Goal: Find contact information: Obtain details needed to contact an individual or organization

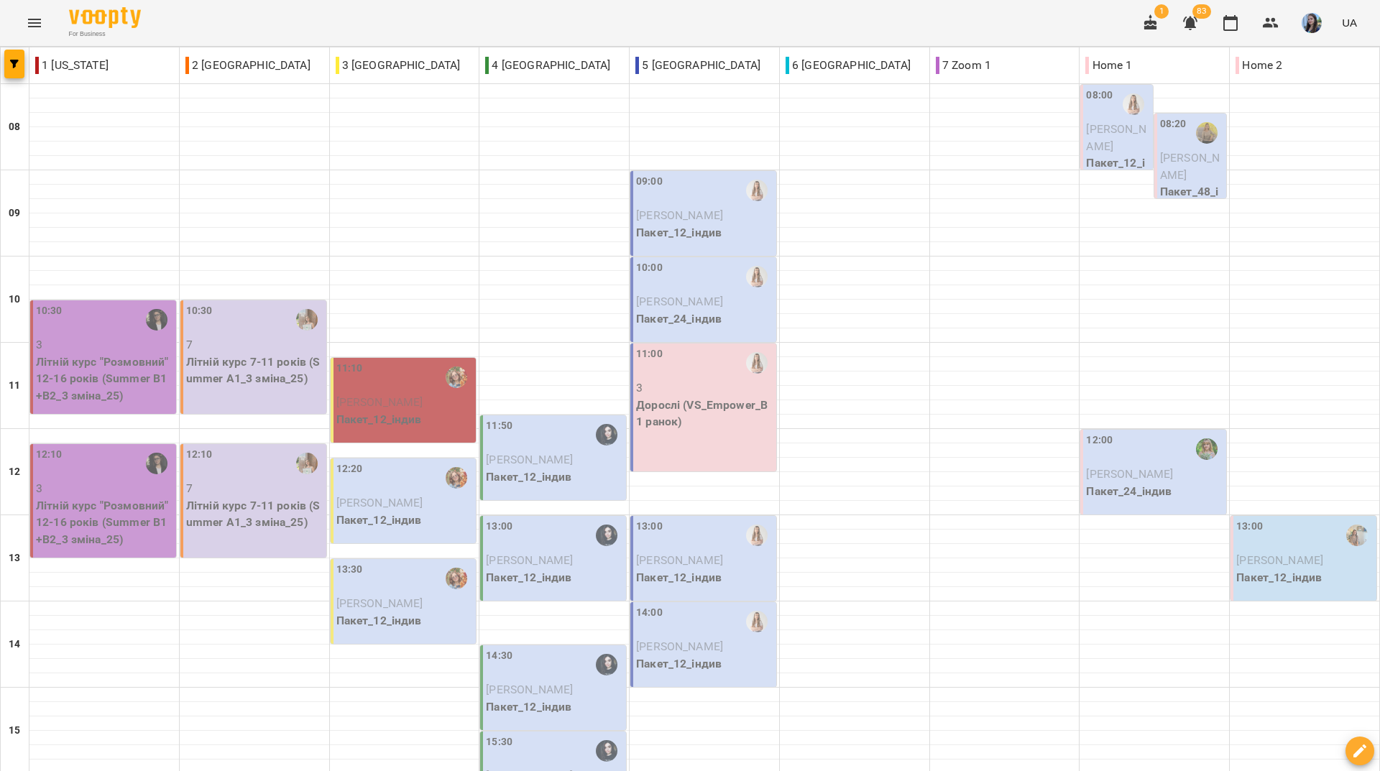
click at [519, 15] on div "For Business 1 83 UA" at bounding box center [690, 23] width 1380 height 46
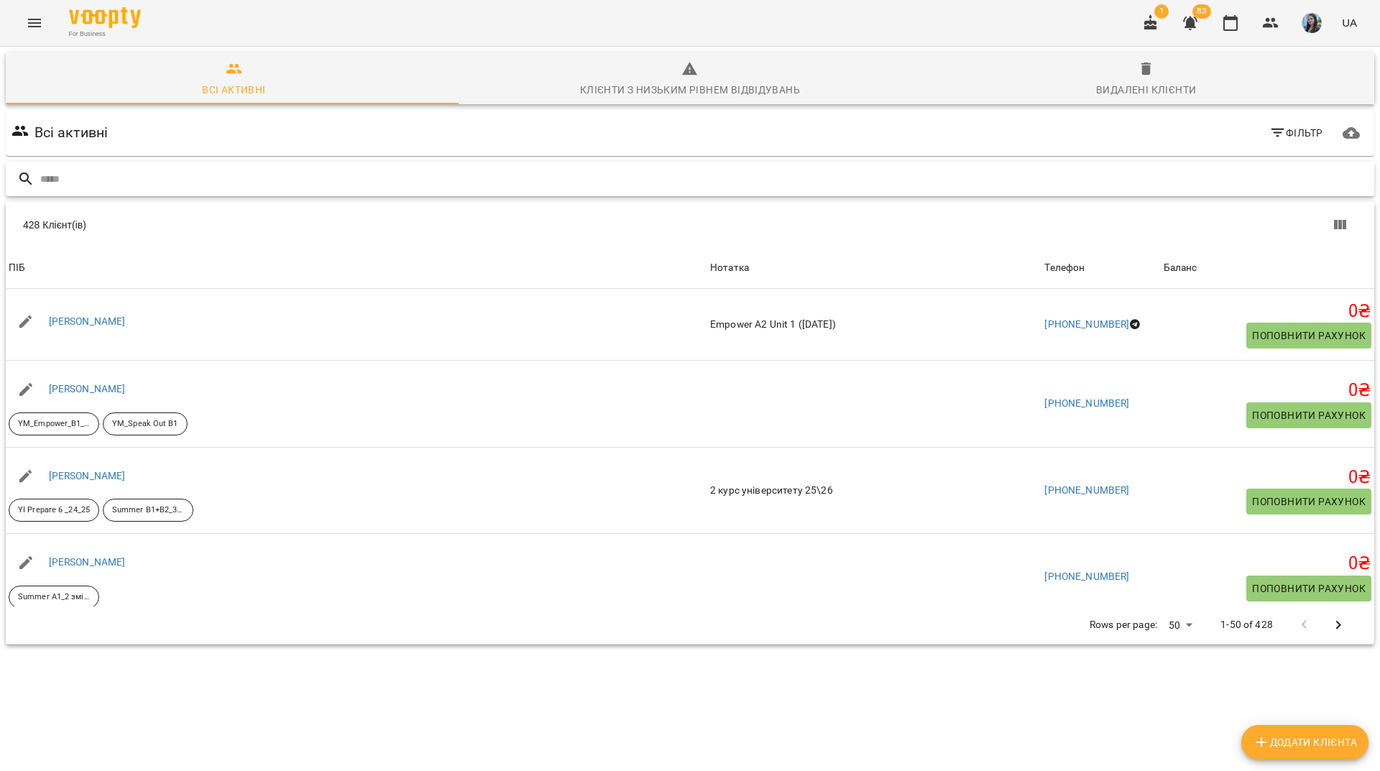
click at [385, 178] on input "text" at bounding box center [704, 179] width 1328 height 24
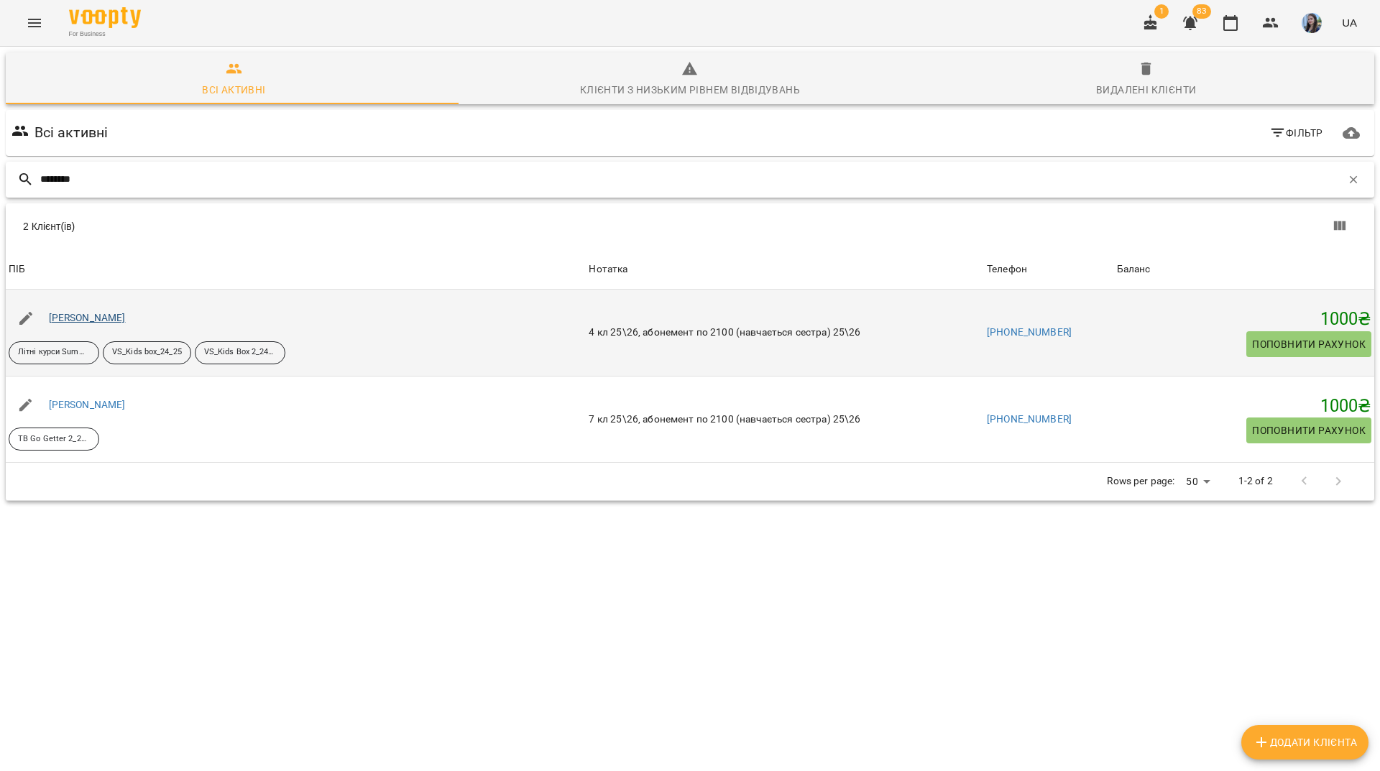
type input "*******"
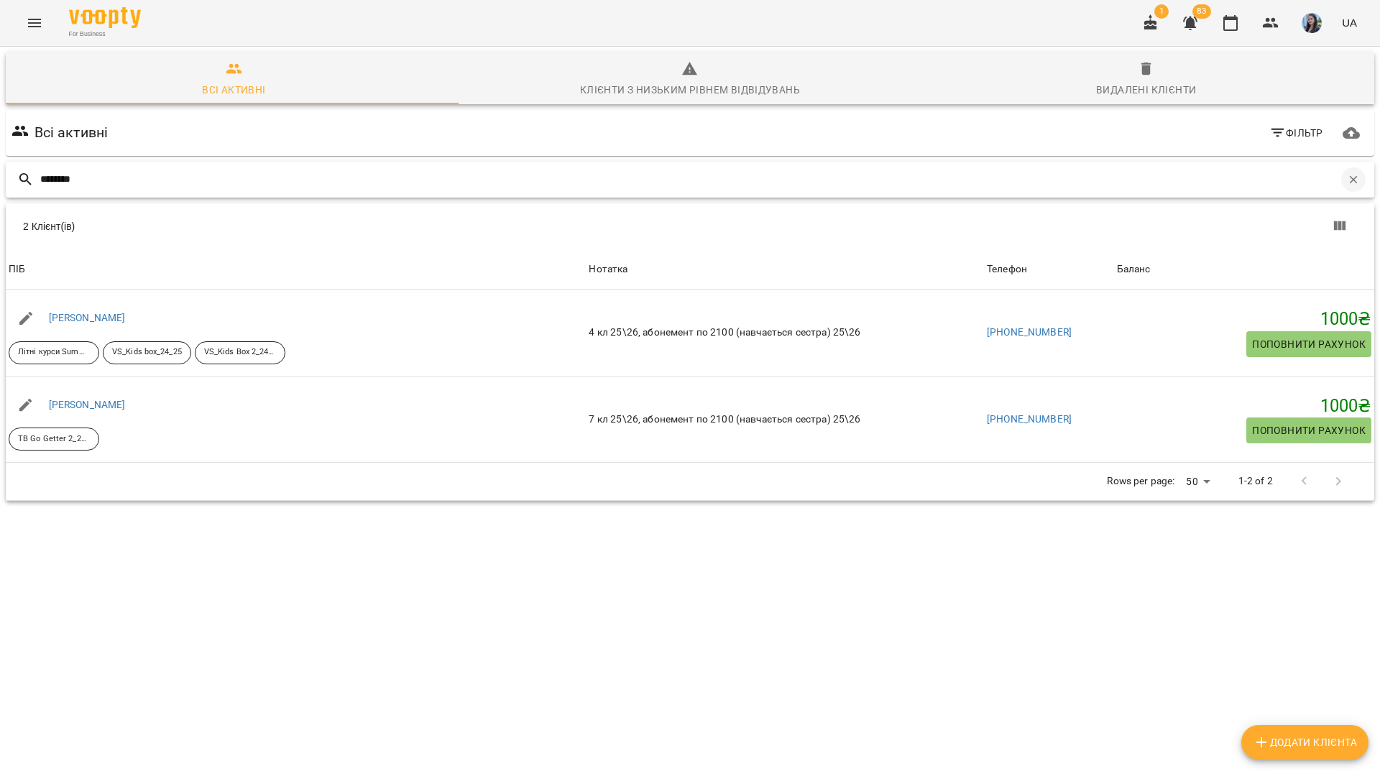
click at [1346, 187] on button "button" at bounding box center [1353, 179] width 24 height 24
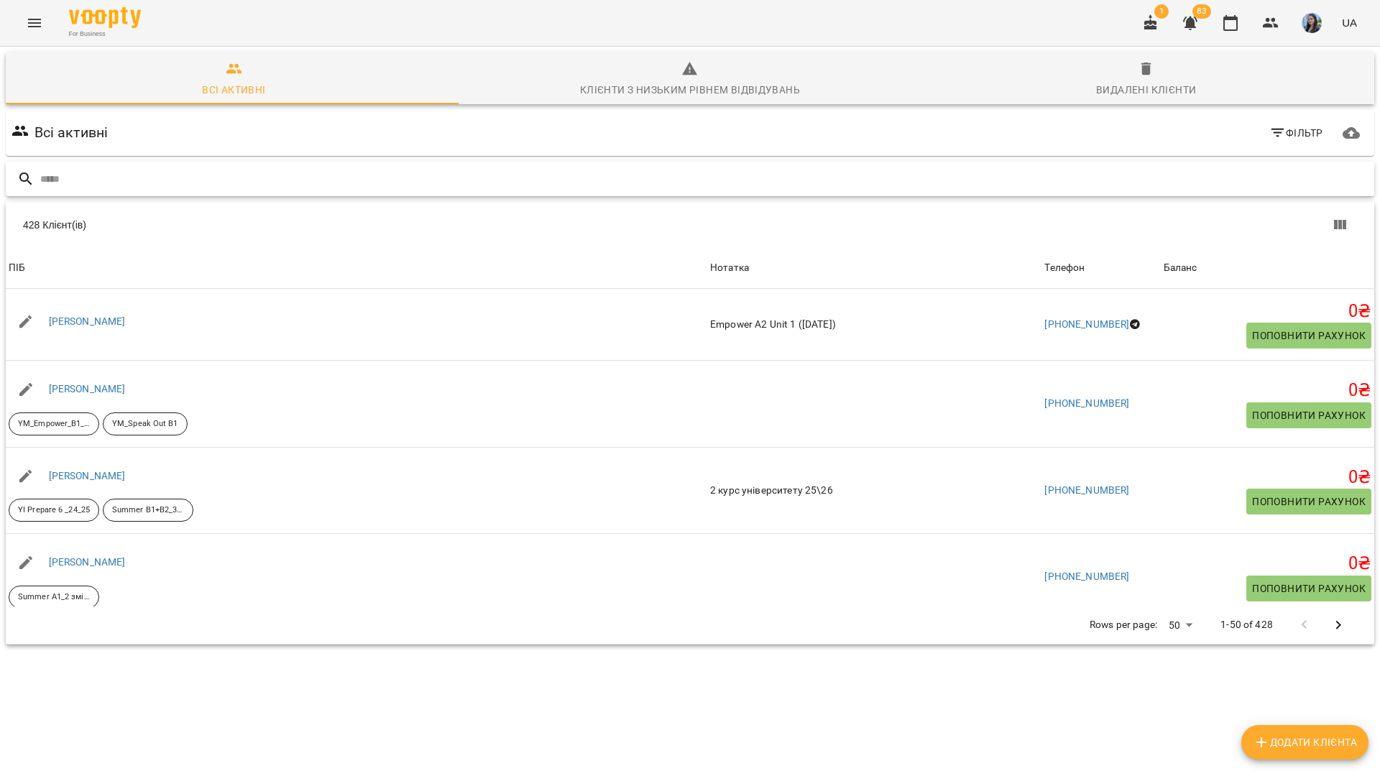
click at [211, 165] on div at bounding box center [690, 179] width 1368 height 35
click at [218, 180] on input "text" at bounding box center [704, 179] width 1328 height 24
click at [481, 171] on input "text" at bounding box center [704, 179] width 1328 height 24
click at [429, 179] on input "text" at bounding box center [704, 179] width 1328 height 24
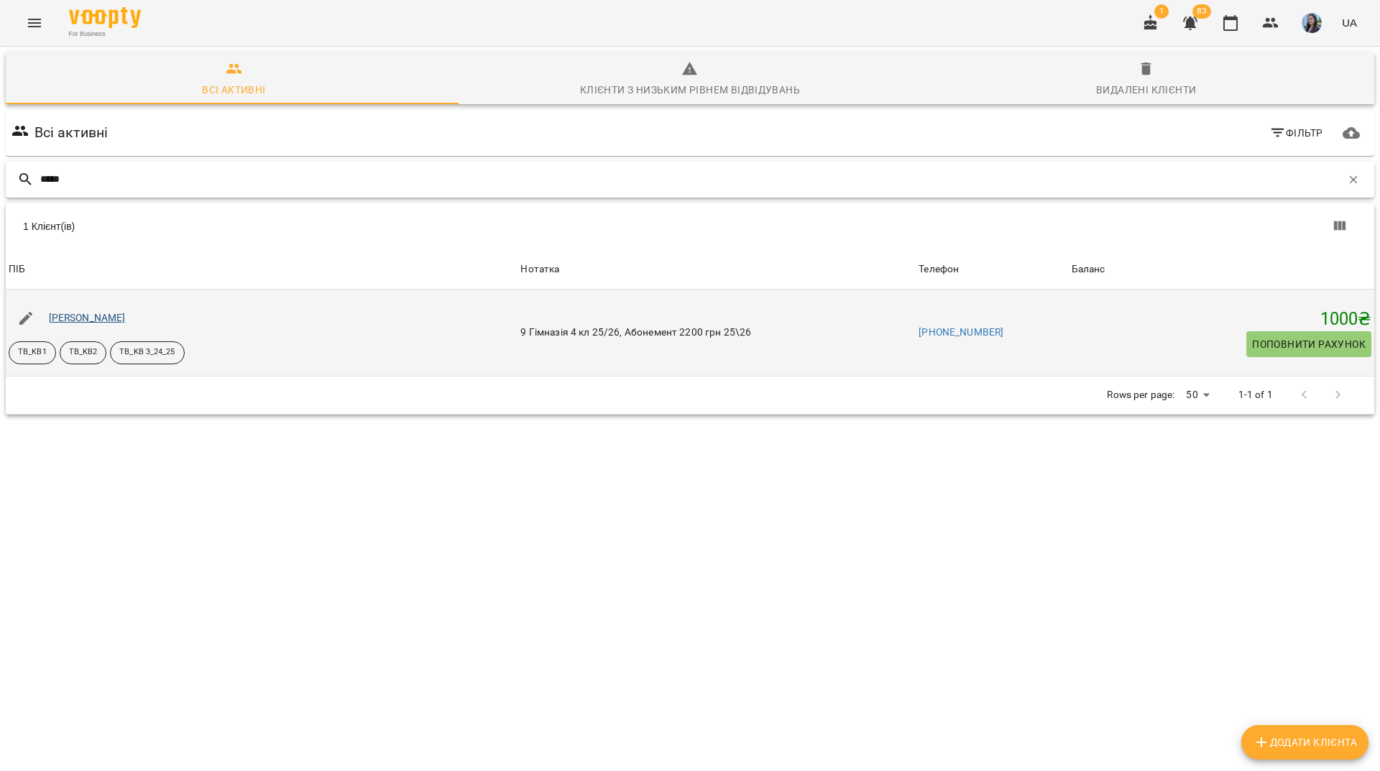
type input "*****"
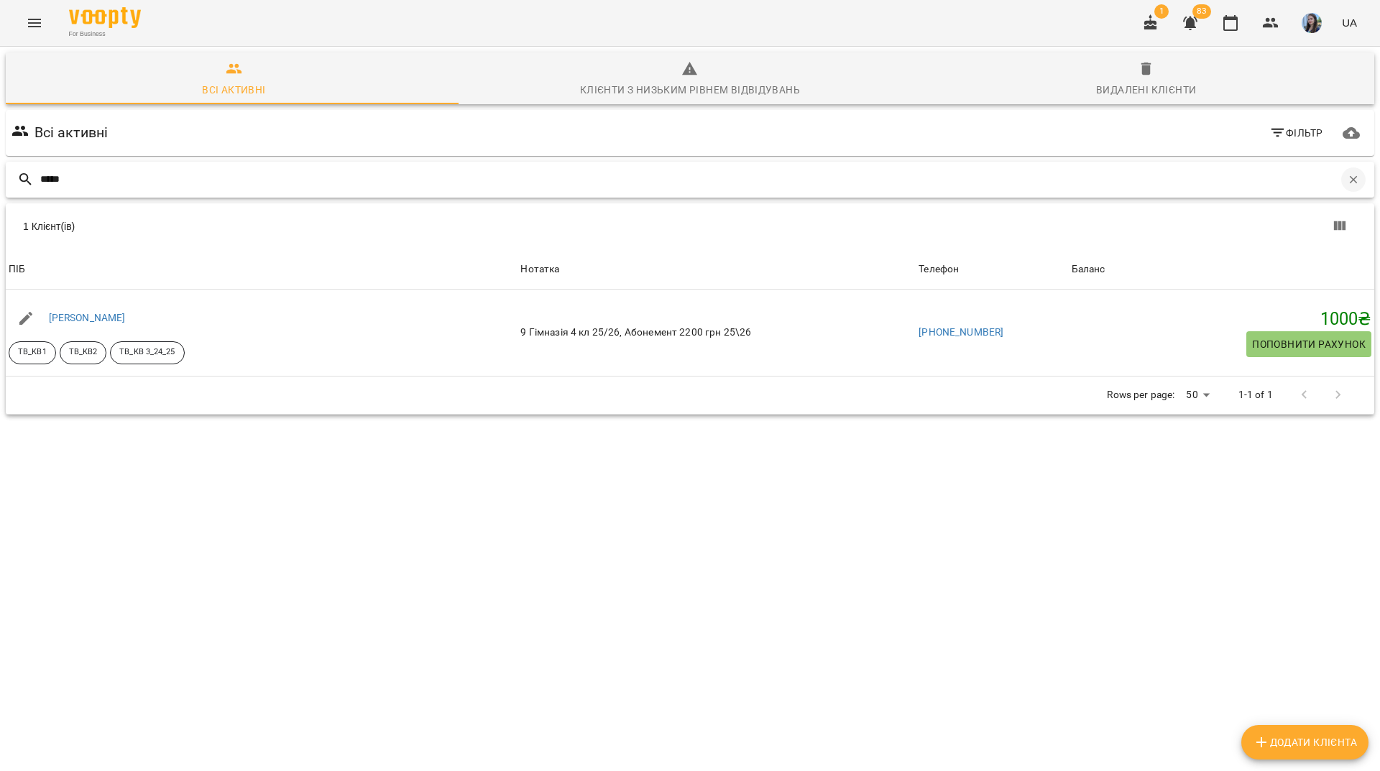
click at [1346, 182] on icon "button" at bounding box center [1352, 179] width 13 height 13
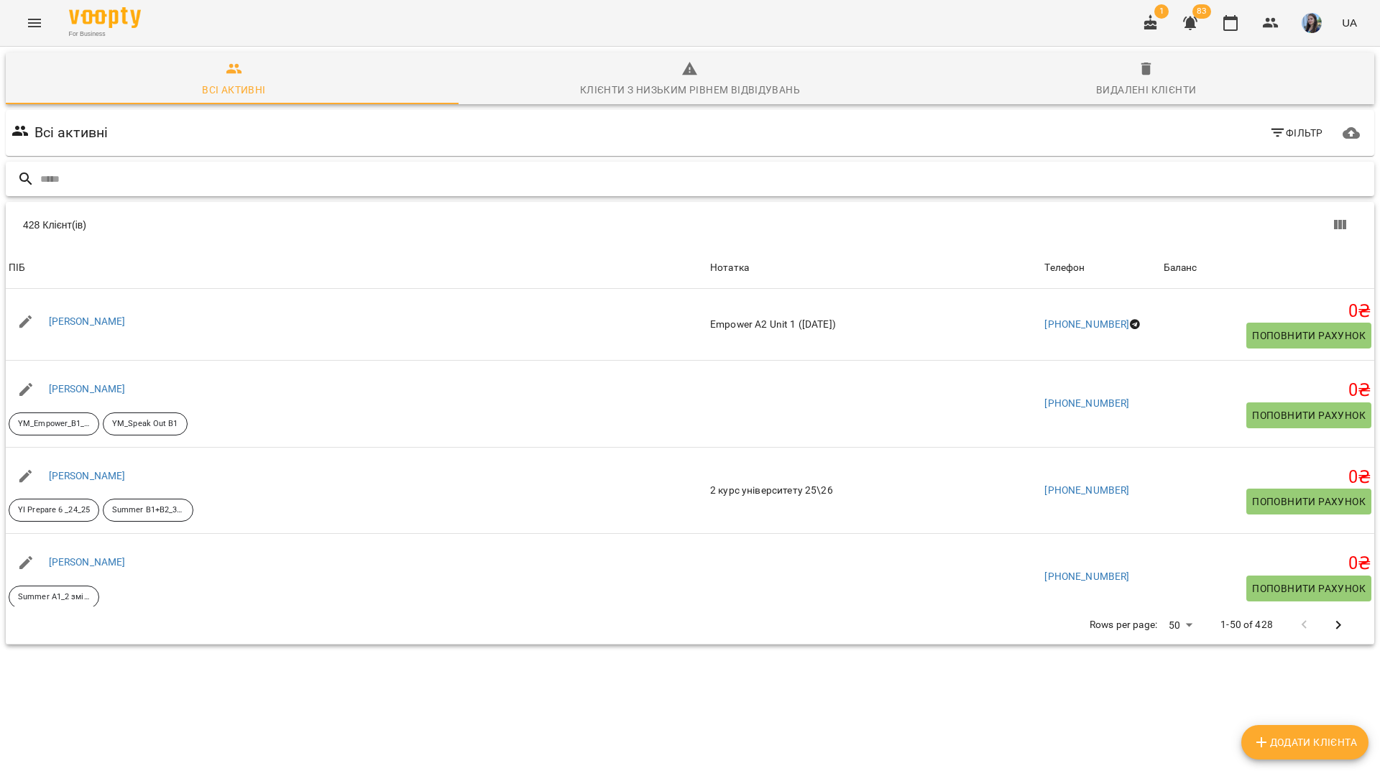
click at [581, 180] on input "text" at bounding box center [704, 179] width 1328 height 24
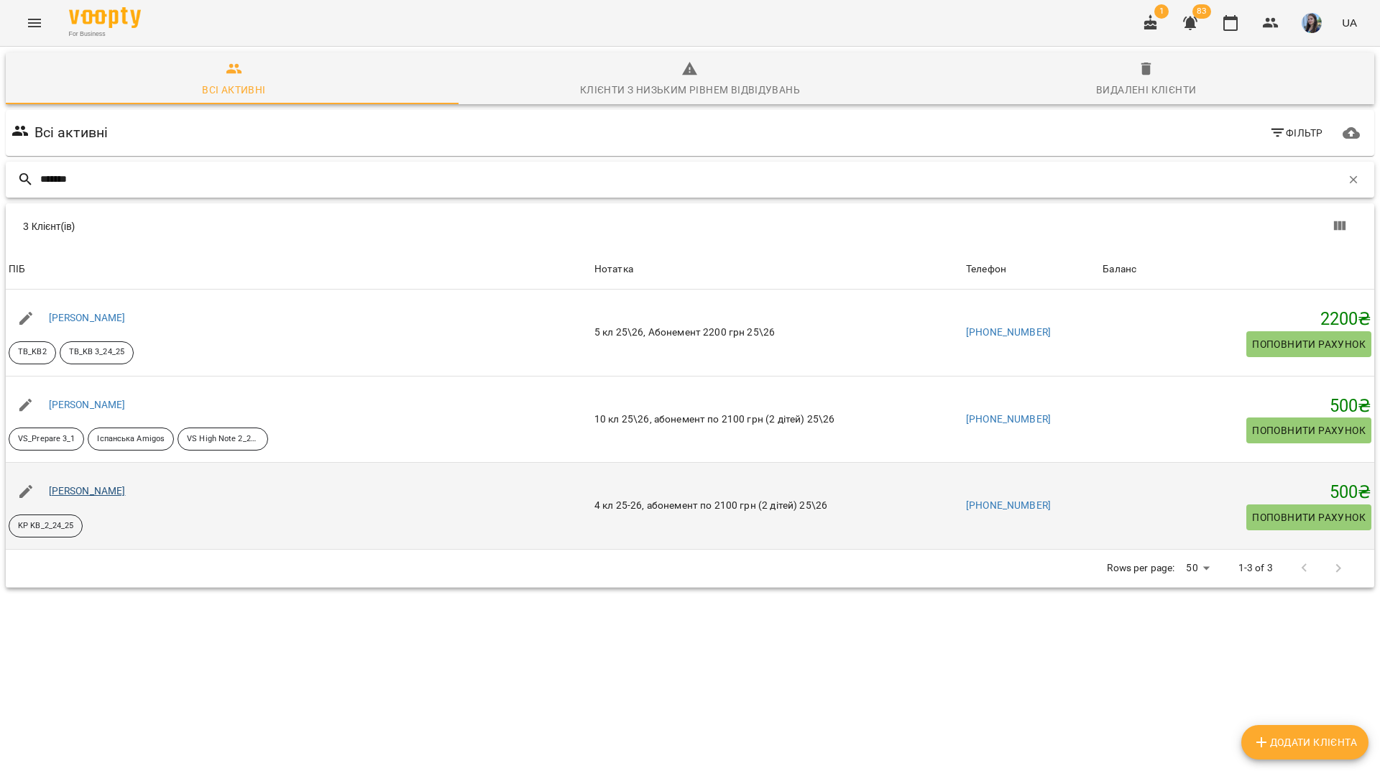
type input "*******"
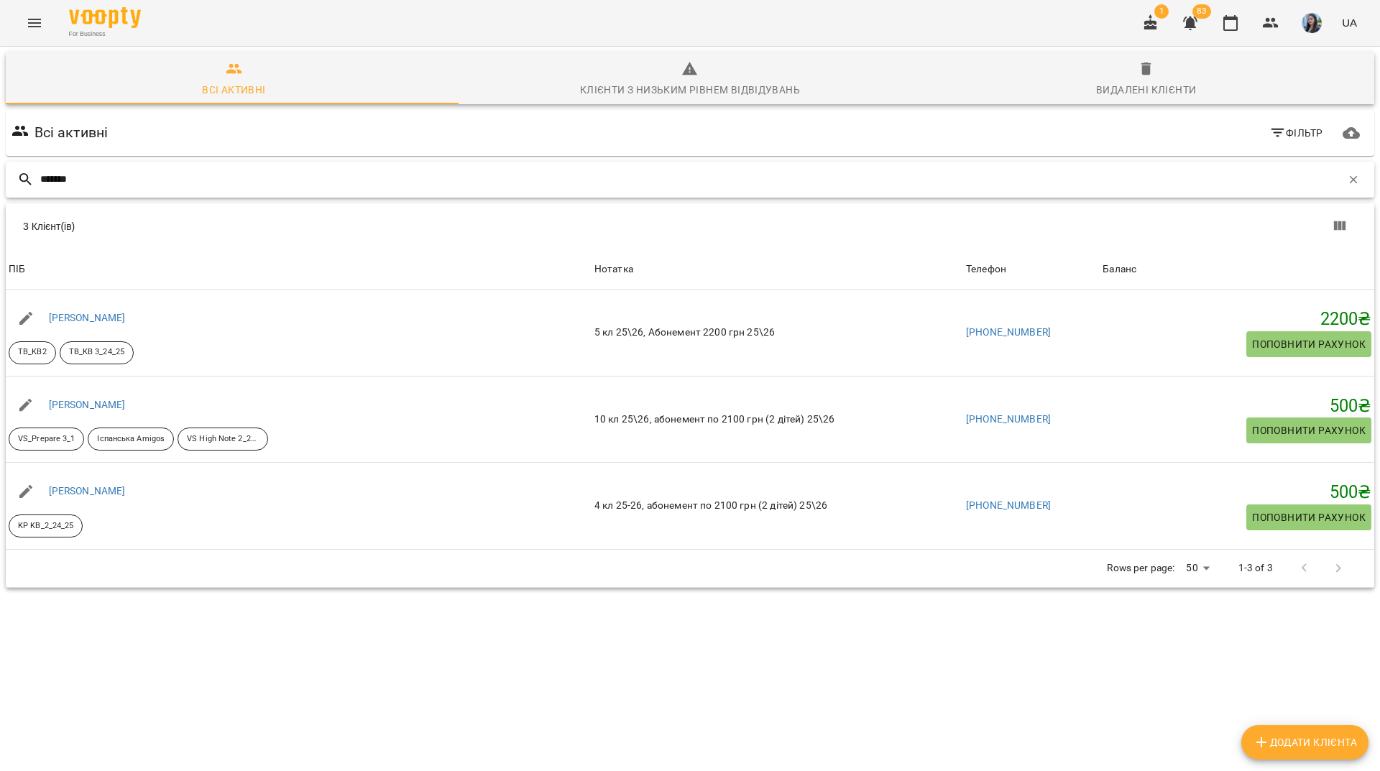
click at [425, 170] on input "*******" at bounding box center [690, 179] width 1301 height 24
click at [1346, 180] on icon "button" at bounding box center [1352, 179] width 13 height 13
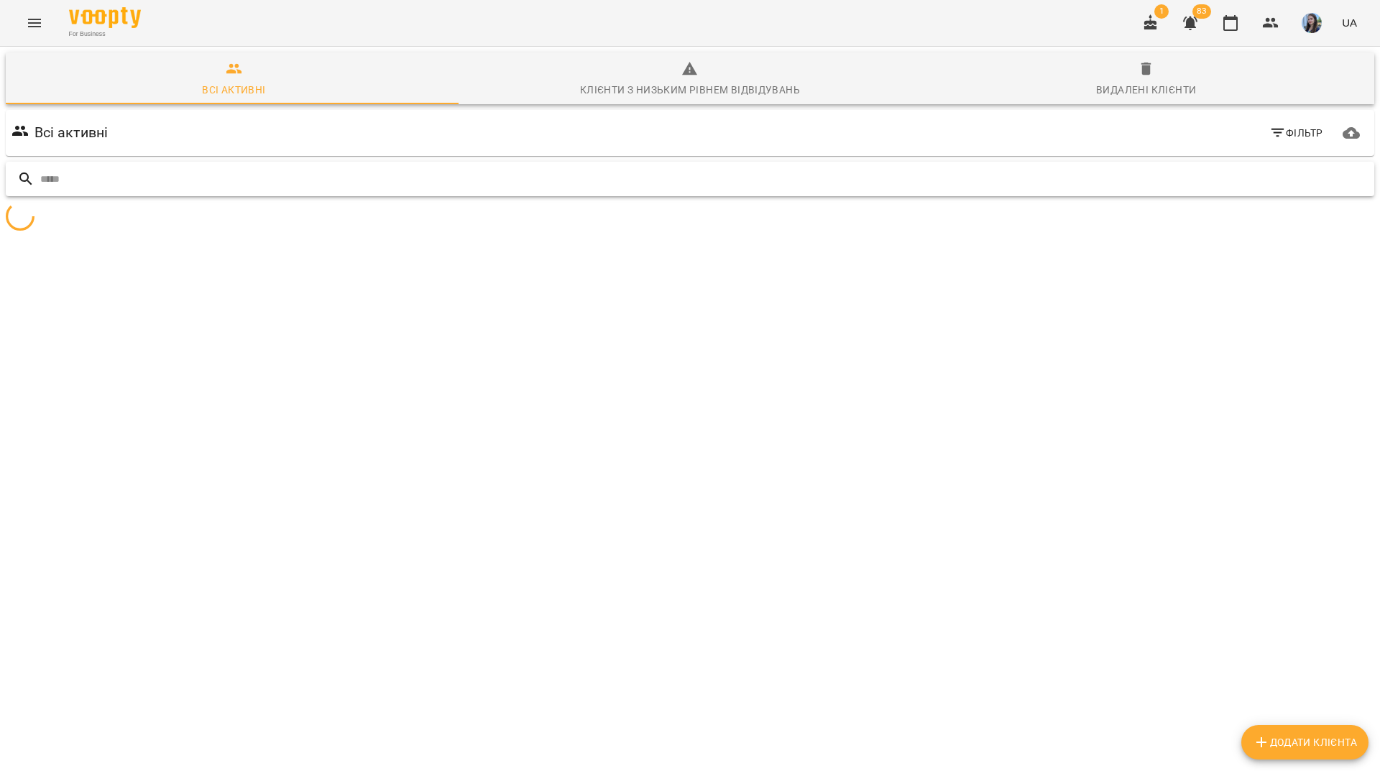
click at [1321, 175] on input "text" at bounding box center [704, 179] width 1328 height 24
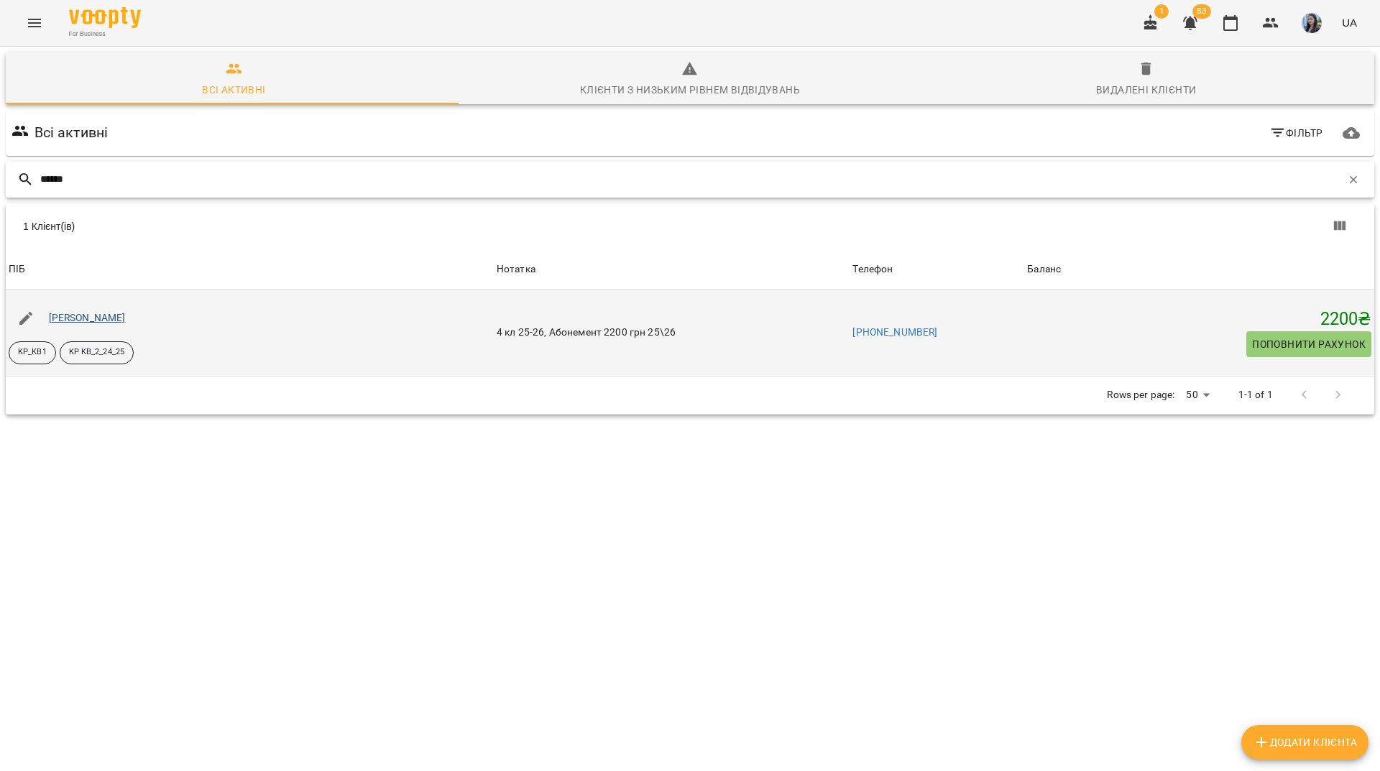
type input "*****"
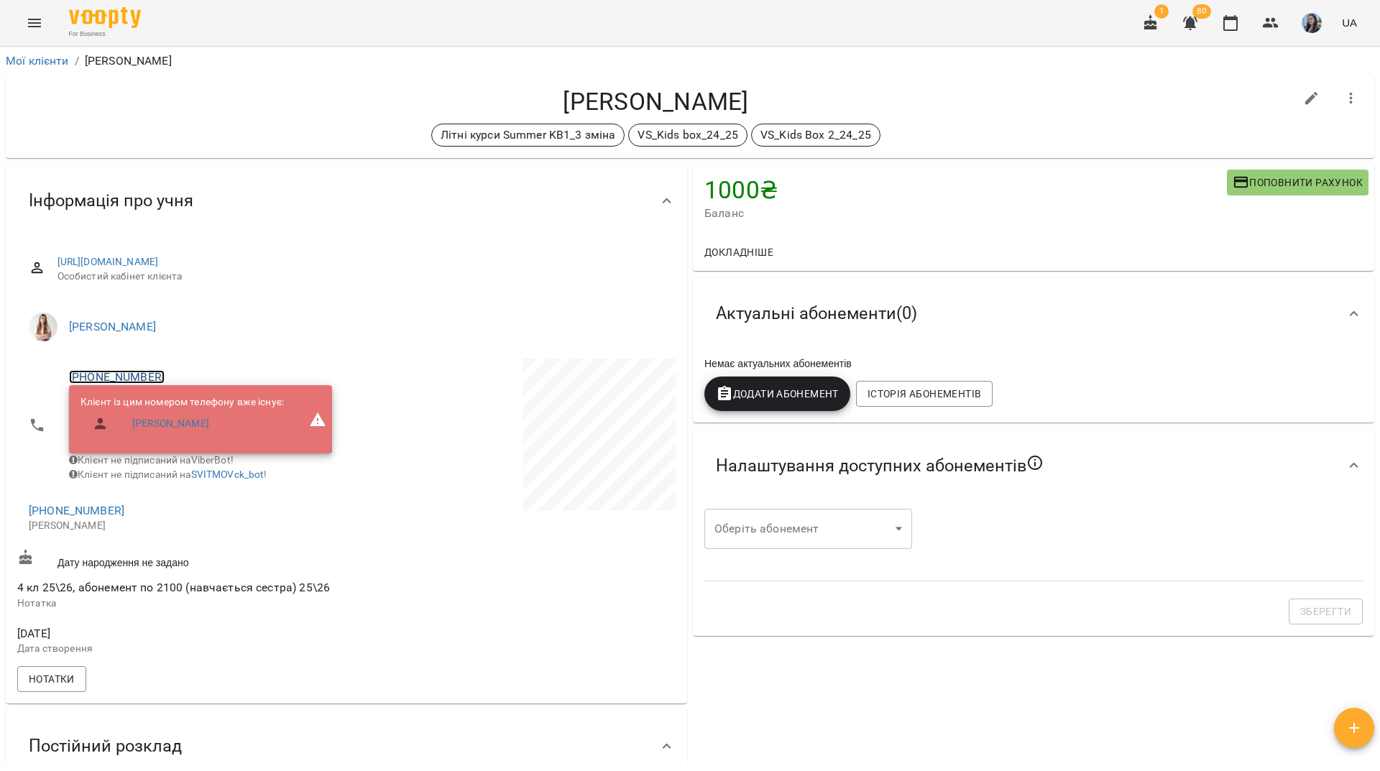
click at [136, 380] on link "[PHONE_NUMBER]" at bounding box center [117, 377] width 96 height 14
click at [175, 410] on img at bounding box center [176, 405] width 22 height 22
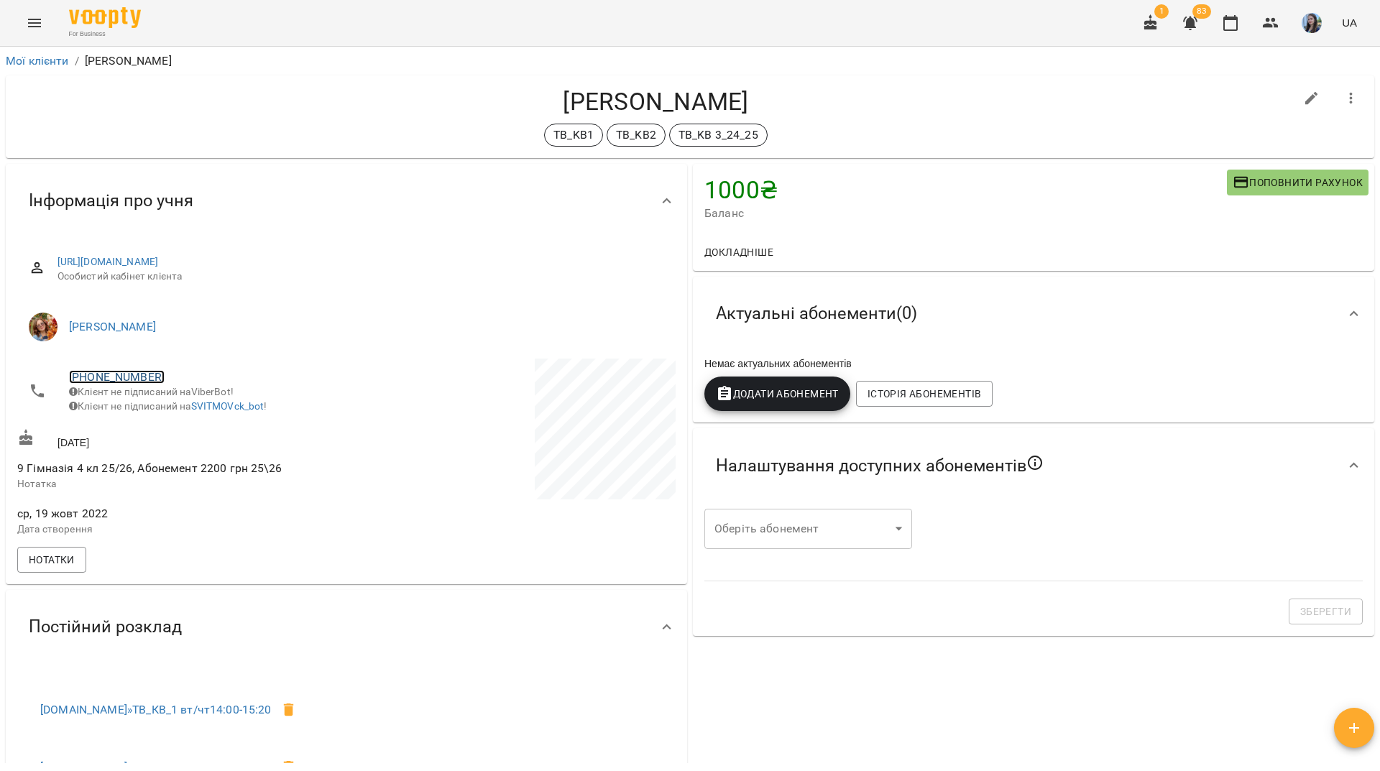
click at [148, 376] on link "[PHONE_NUMBER]" at bounding box center [117, 377] width 96 height 14
click at [178, 411] on img at bounding box center [176, 405] width 22 height 22
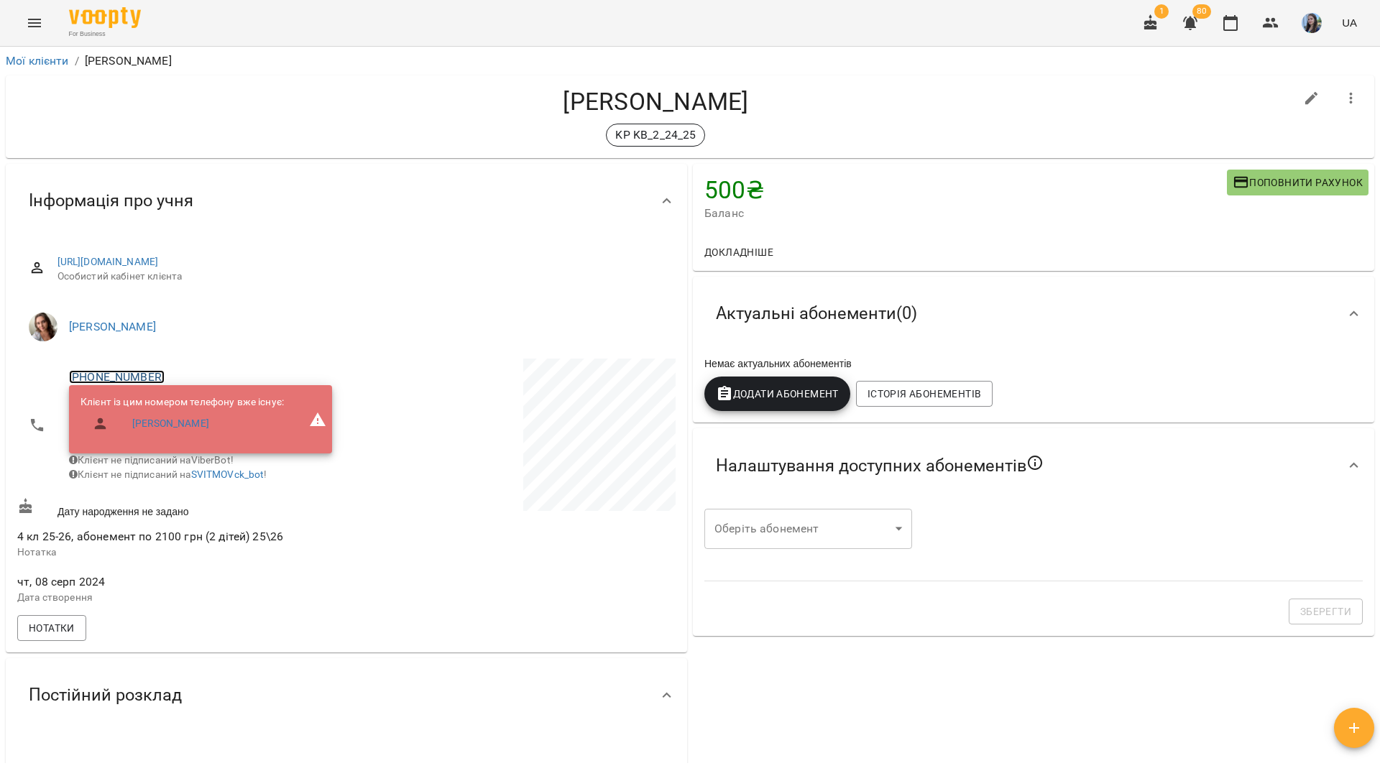
click at [149, 373] on link "+380985556422" at bounding box center [117, 377] width 96 height 14
click at [179, 413] on img at bounding box center [176, 405] width 22 height 22
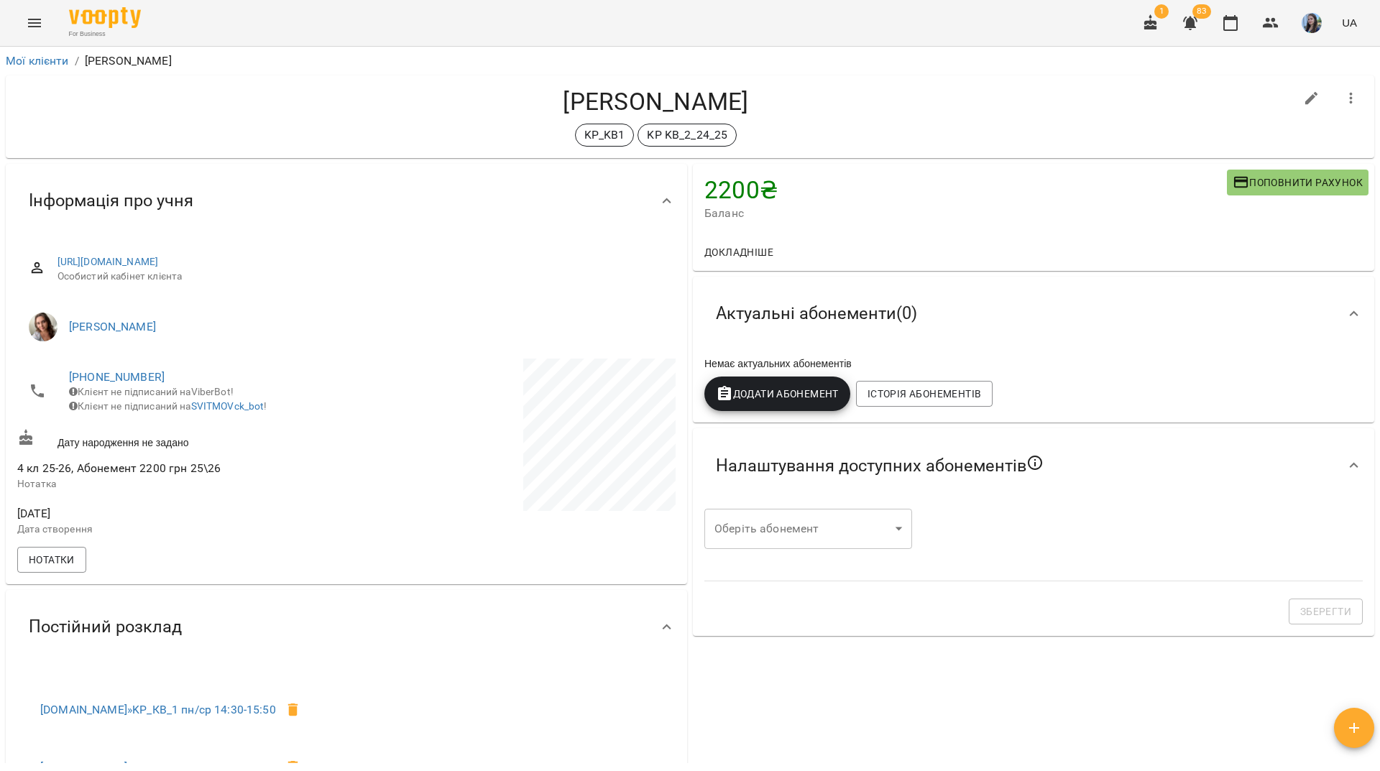
click at [113, 369] on span "[PHONE_NUMBER]" at bounding box center [200, 377] width 263 height 17
click at [117, 374] on link "[PHONE_NUMBER]" at bounding box center [117, 377] width 96 height 14
click at [178, 411] on img at bounding box center [176, 405] width 22 height 22
click at [145, 374] on link "[PHONE_NUMBER]" at bounding box center [117, 377] width 96 height 14
click at [177, 411] on img at bounding box center [176, 405] width 22 height 22
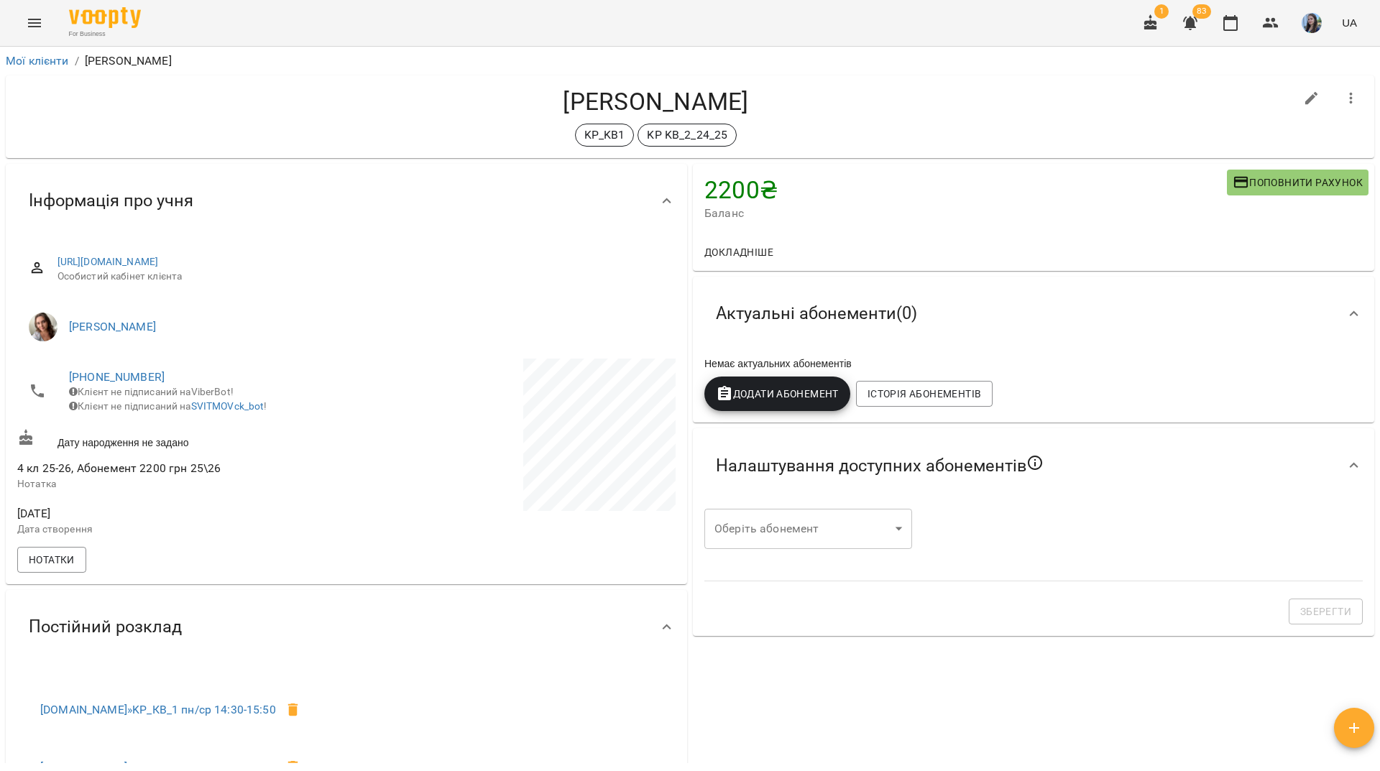
click at [583, 23] on div "For Business 1 83 UA" at bounding box center [690, 23] width 1380 height 46
drag, startPoint x: 722, startPoint y: 29, endPoint x: 780, endPoint y: 1, distance: 64.9
click at [731, 26] on div "For Business 1 83 UA" at bounding box center [690, 23] width 1380 height 46
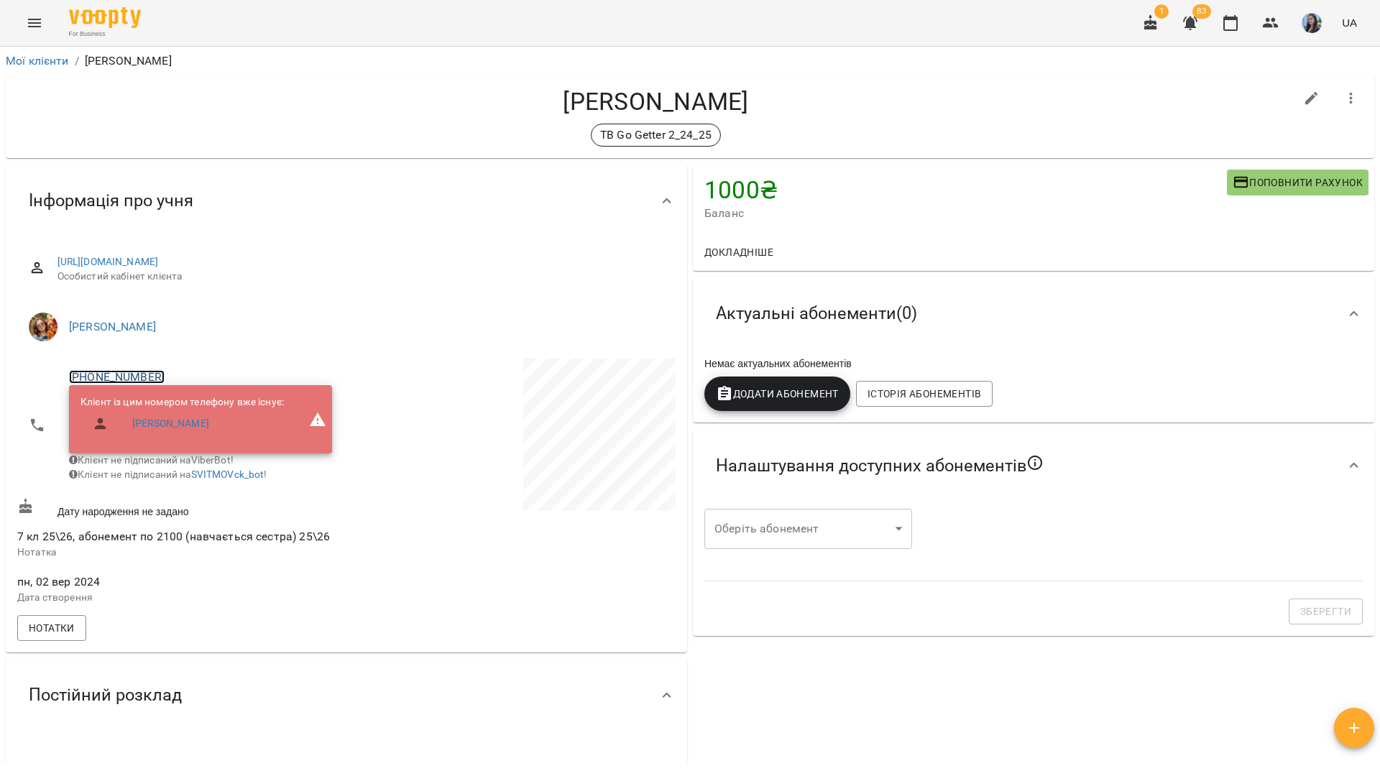
click at [119, 374] on link "+380956037046" at bounding box center [117, 377] width 96 height 14
click at [174, 403] on img at bounding box center [176, 405] width 22 height 22
click at [352, 18] on div "For Business 1 83 UA" at bounding box center [690, 23] width 1380 height 46
